Goal: Find specific page/section: Find specific page/section

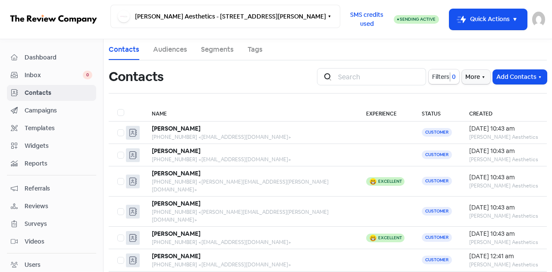
click at [44, 56] on span "Dashboard" at bounding box center [59, 57] width 68 height 9
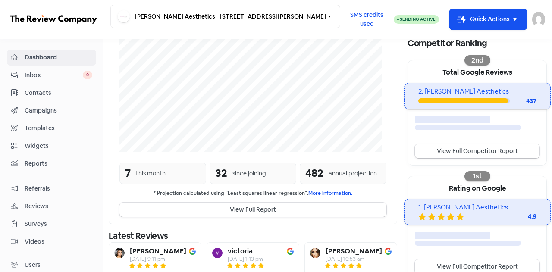
scroll to position [206, 0]
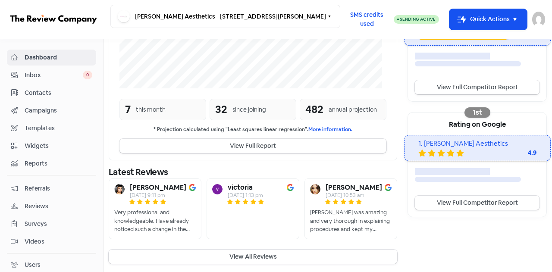
click at [240, 259] on button "View All Reviews" at bounding box center [253, 257] width 289 height 14
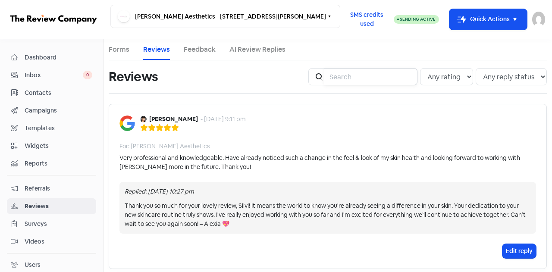
click at [352, 76] on input "search" at bounding box center [371, 76] width 93 height 17
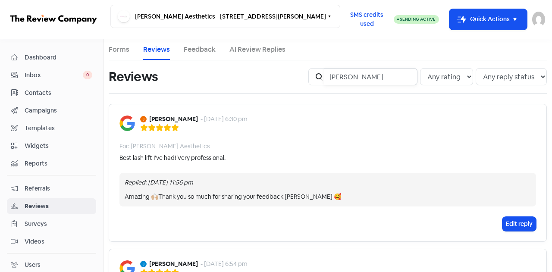
type input "[PERSON_NAME]"
click at [36, 93] on span "Contacts" at bounding box center [59, 92] width 68 height 9
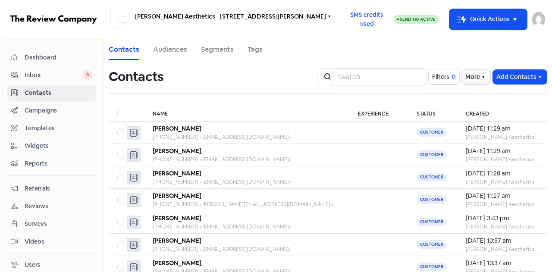
click at [363, 75] on input "search" at bounding box center [379, 76] width 93 height 17
type input "[PERSON_NAME][EMAIL_ADDRESS][PERSON_NAME][DOMAIN_NAME]"
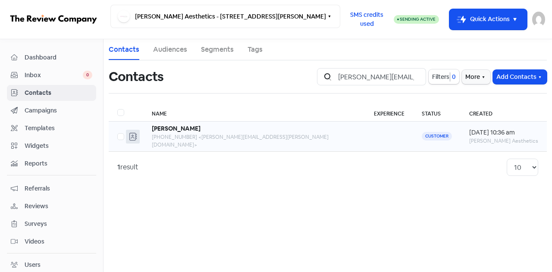
click at [196, 133] on div "[PHONE_NUMBER] <[PERSON_NAME][EMAIL_ADDRESS][PERSON_NAME][DOMAIN_NAME]>" at bounding box center [254, 141] width 205 height 16
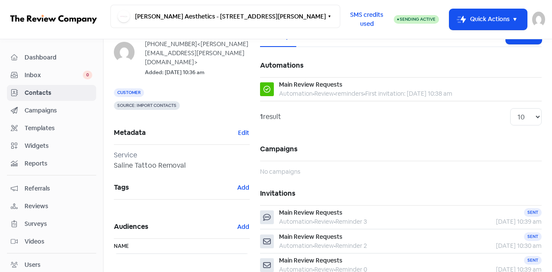
scroll to position [86, 0]
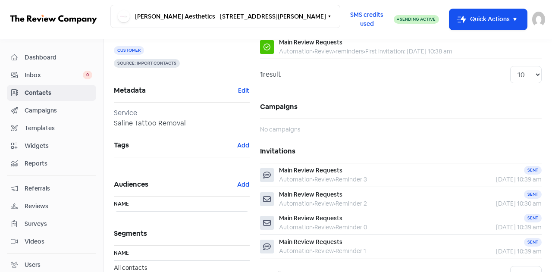
click at [38, 92] on span "Contacts" at bounding box center [59, 92] width 68 height 9
